Goal: Information Seeking & Learning: Learn about a topic

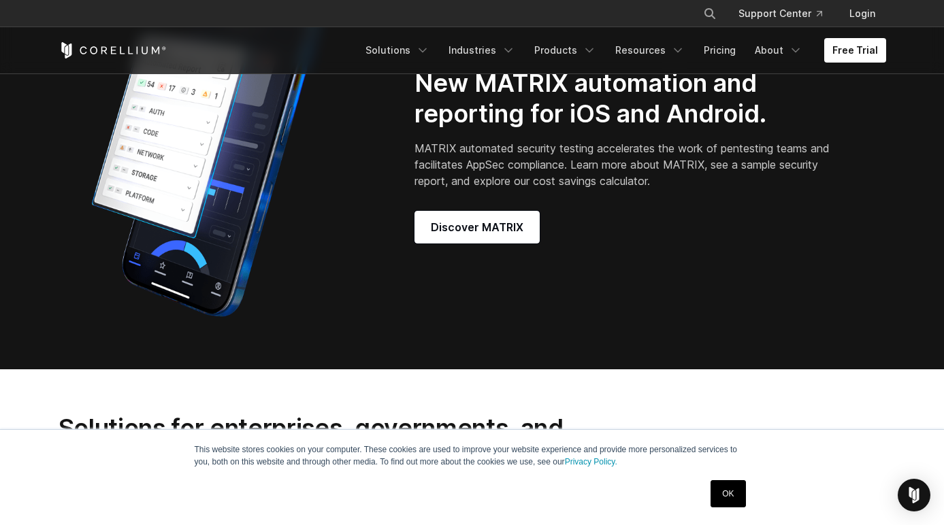
scroll to position [1212, 0]
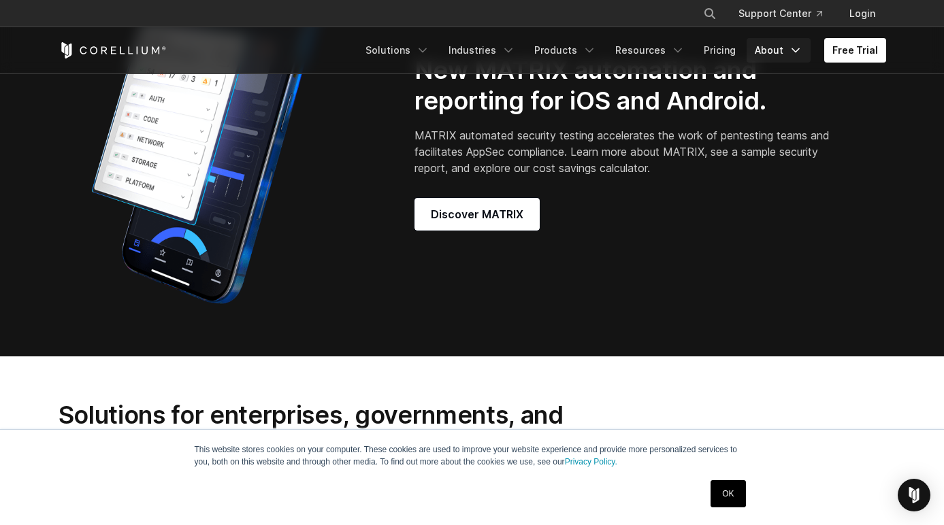
click at [799, 46] on icon "Navigation Menu" at bounding box center [796, 51] width 14 height 14
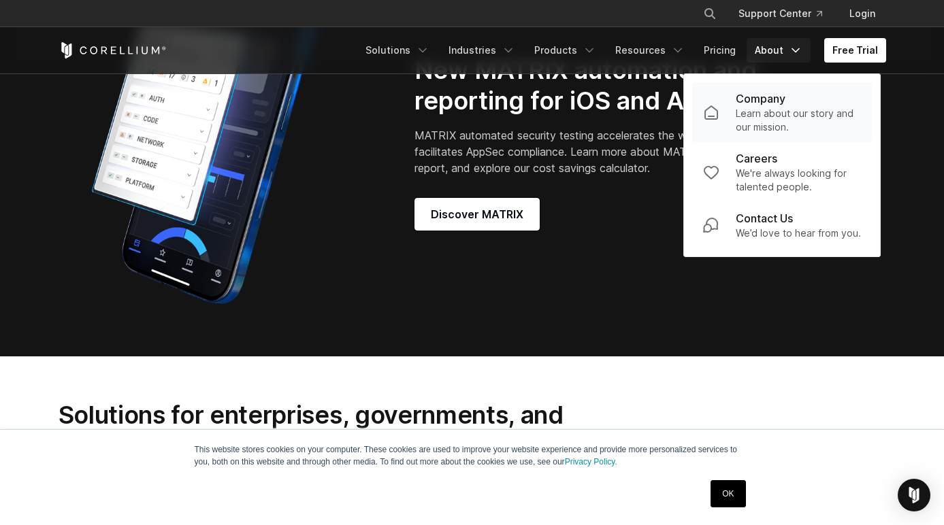
click at [766, 108] on p "Learn about our story and our mission." at bounding box center [799, 120] width 126 height 27
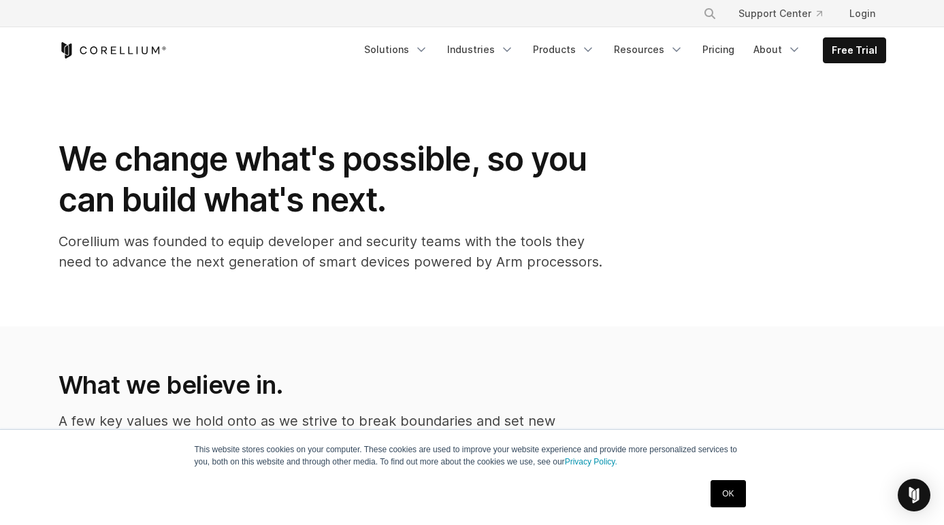
click at [731, 503] on link "OK" at bounding box center [728, 494] width 35 height 27
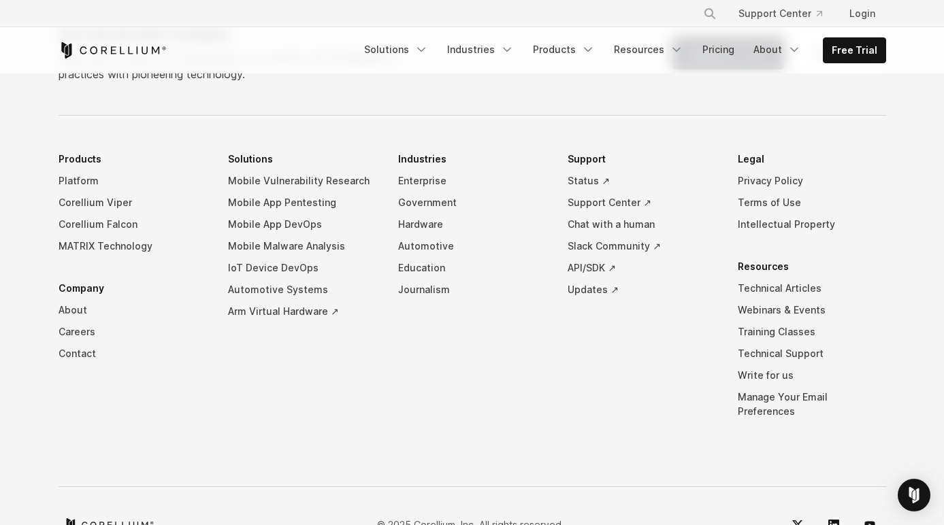
scroll to position [2399, 0]
